Goal: Find specific page/section: Find specific page/section

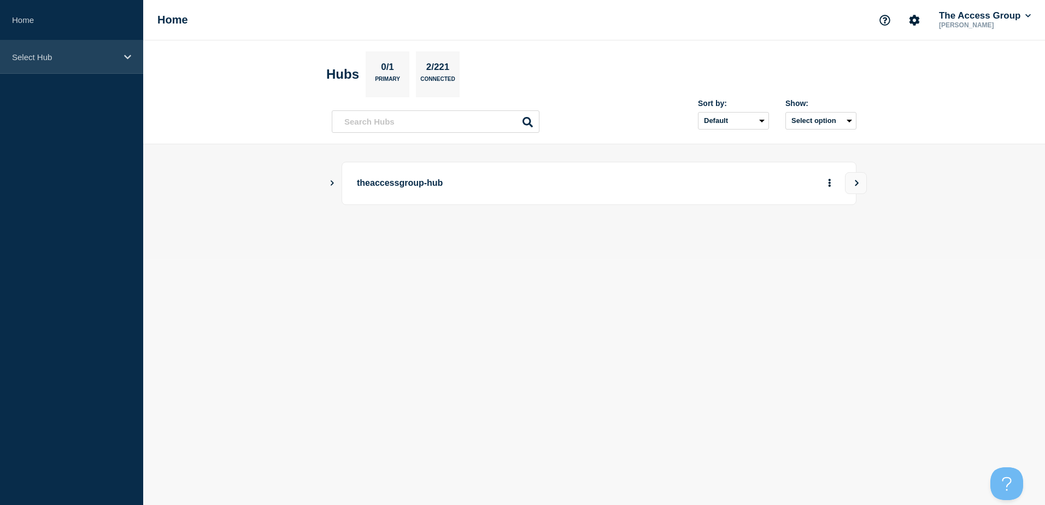
click at [101, 64] on div "Select Hub" at bounding box center [71, 56] width 143 height 33
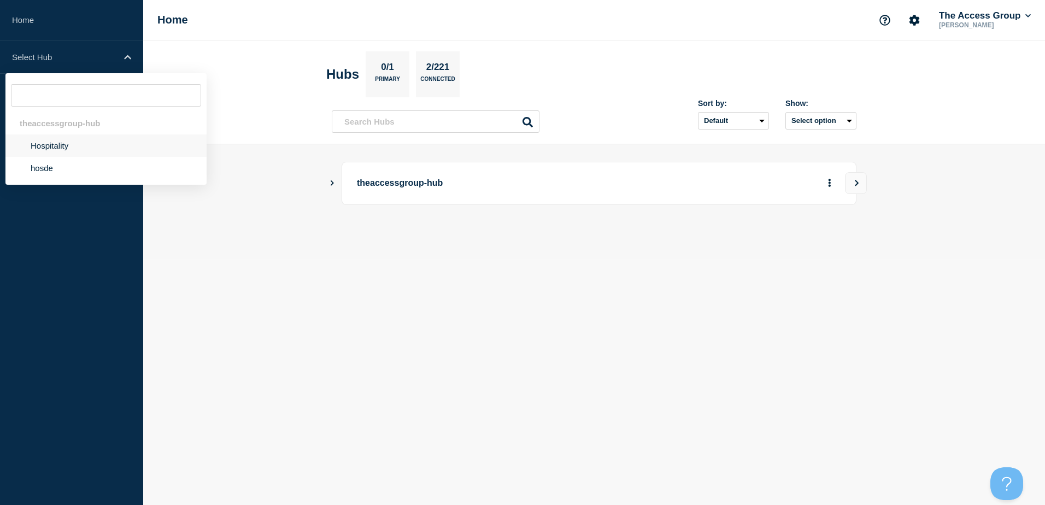
click at [93, 150] on li "Hospitality" at bounding box center [105, 145] width 201 height 22
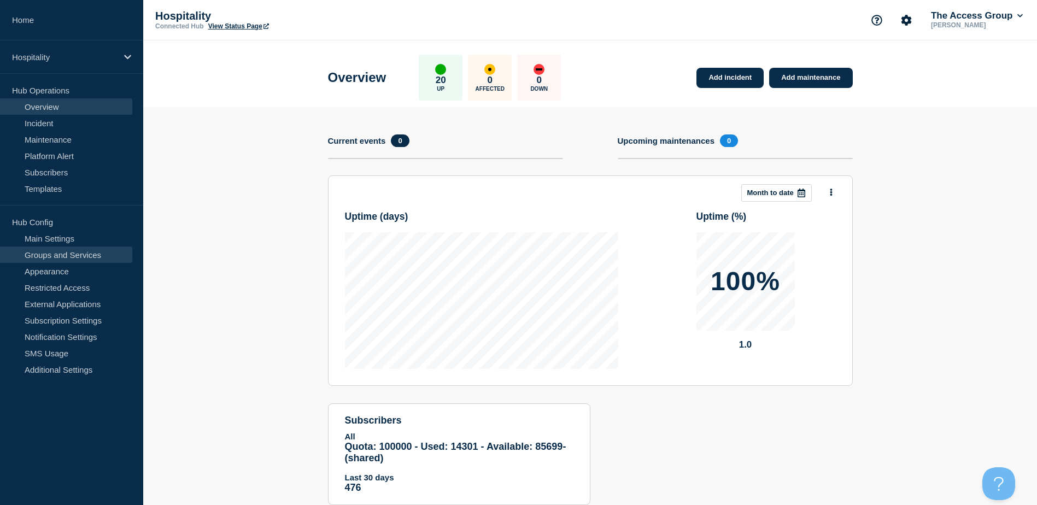
click at [75, 257] on link "Groups and Services" at bounding box center [66, 254] width 132 height 16
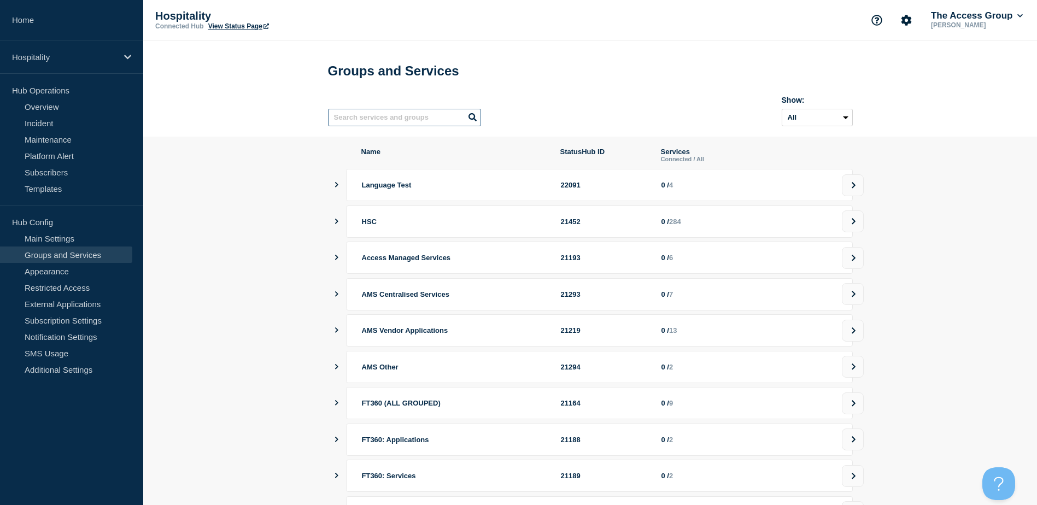
click at [413, 120] on input "text" at bounding box center [404, 117] width 153 height 17
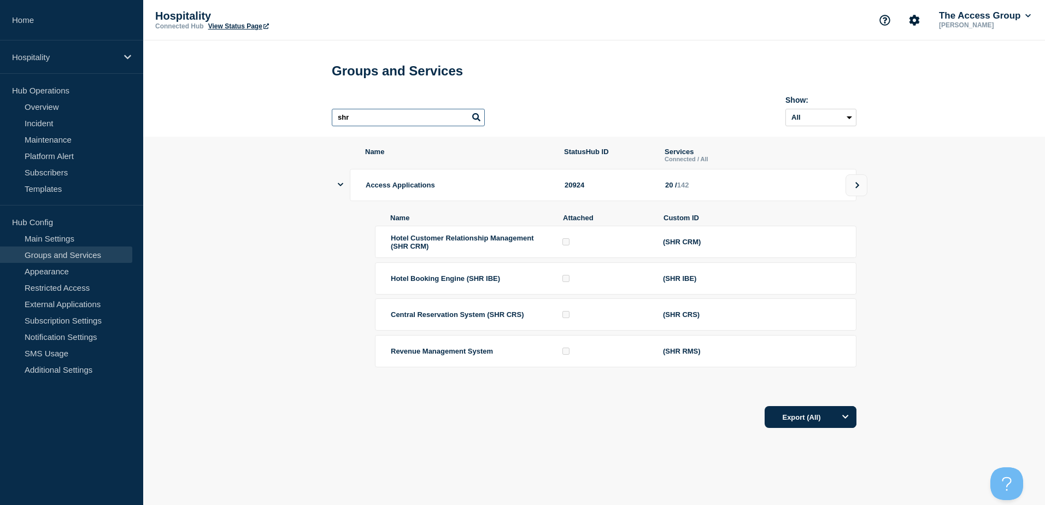
type input "shr"
